Goal: Find specific page/section: Find specific page/section

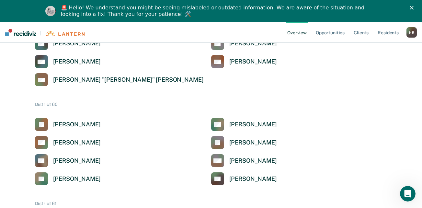
scroll to position [939, 0]
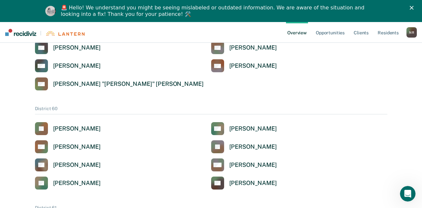
click at [101, 158] on div "AJ Altovise Jones CM Carol Mathes DM Davie Miller JR Joe Rudolph KN Kris Nilsso…" at bounding box center [211, 155] width 352 height 67
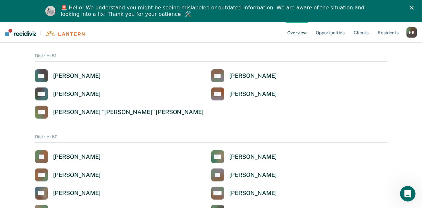
scroll to position [972, 0]
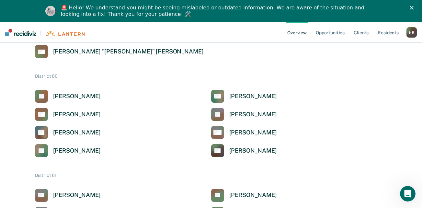
click at [111, 96] on div "AJ Altovise Jones" at bounding box center [123, 96] width 176 height 13
